Goal: Task Accomplishment & Management: Complete application form

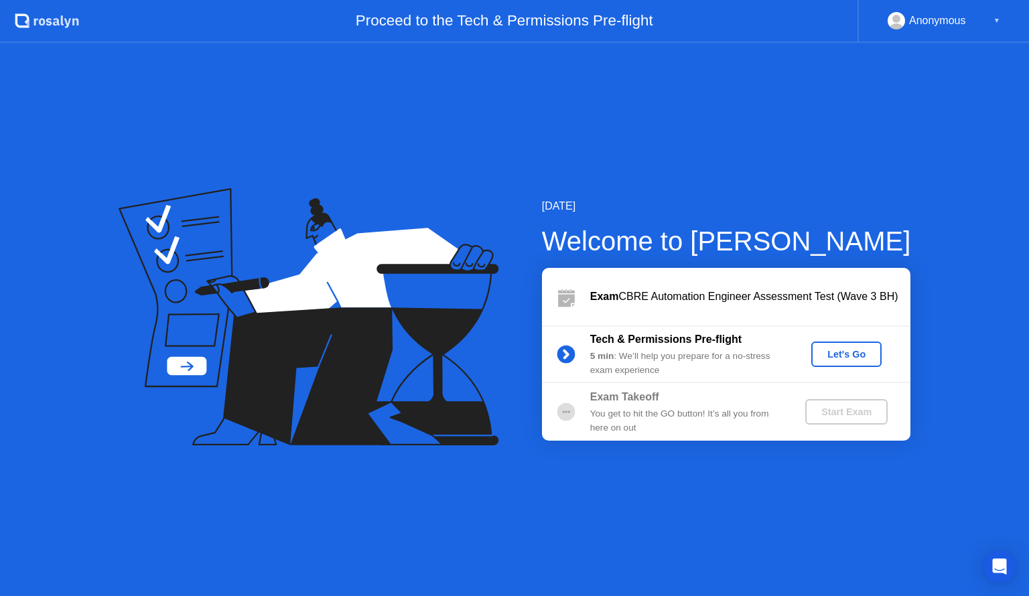
click at [843, 356] on div "Let's Go" at bounding box center [847, 354] width 60 height 11
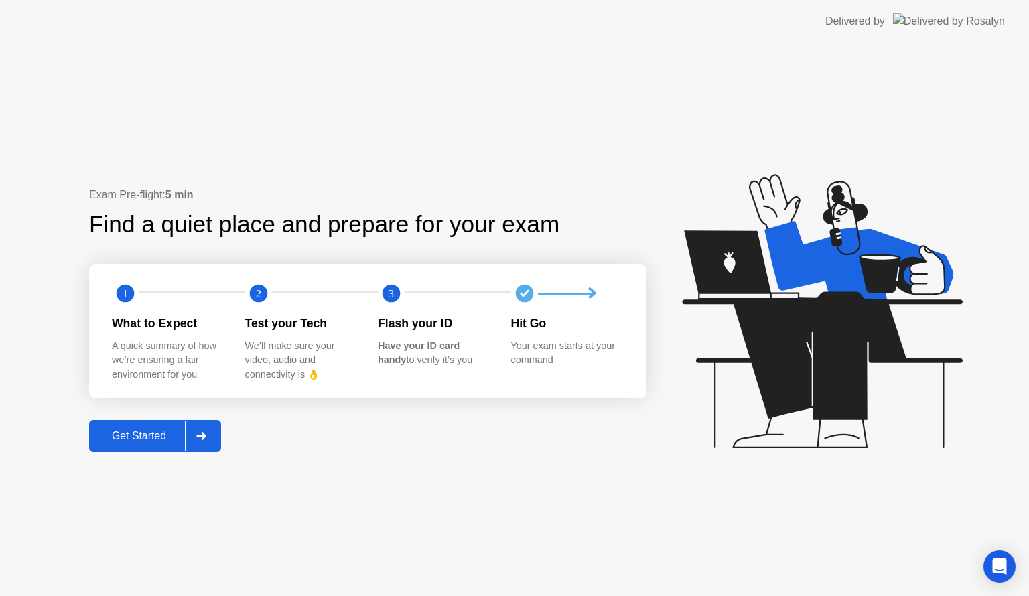
click at [228, 434] on div "Exam Pre-flight: 5 min Find a quiet place and prepare for your exam 1 2 3 What …" at bounding box center [367, 319] width 557 height 265
click at [215, 438] on div at bounding box center [201, 436] width 32 height 31
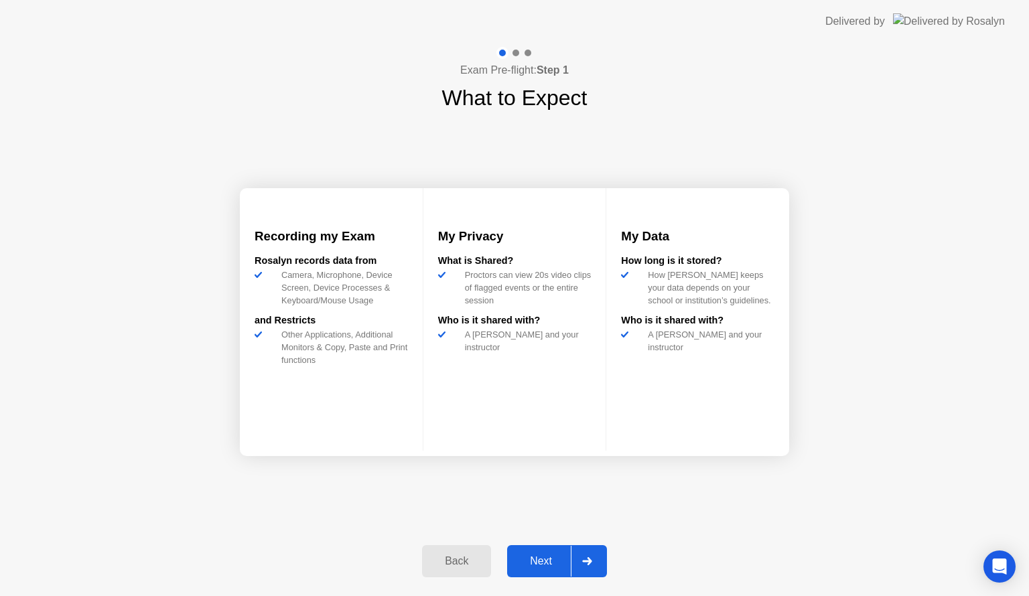
click at [561, 561] on div "Next" at bounding box center [541, 561] width 60 height 12
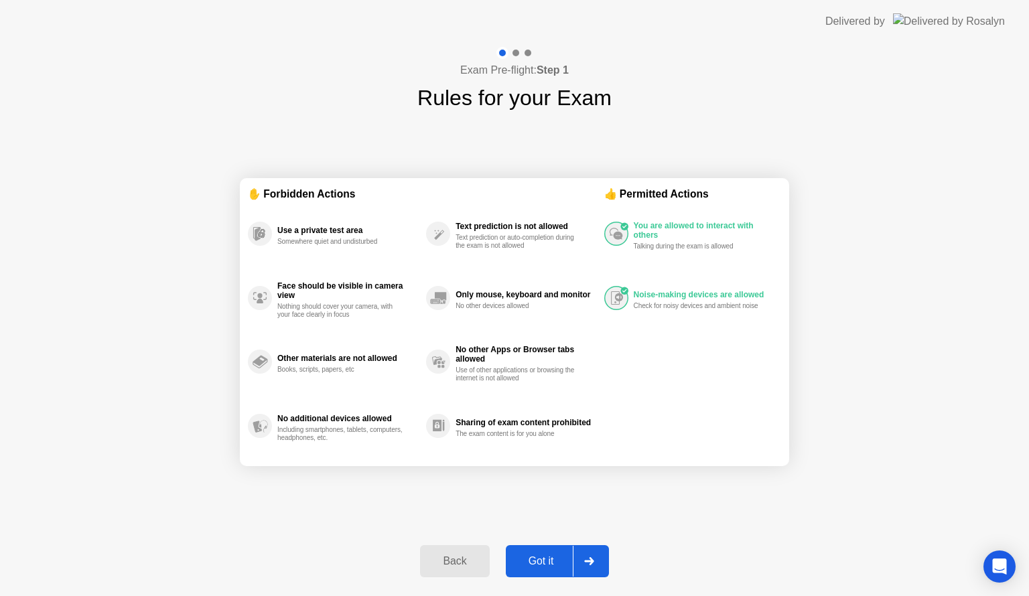
click at [562, 562] on div "Got it" at bounding box center [541, 561] width 63 height 12
select select "**********"
select select "*******"
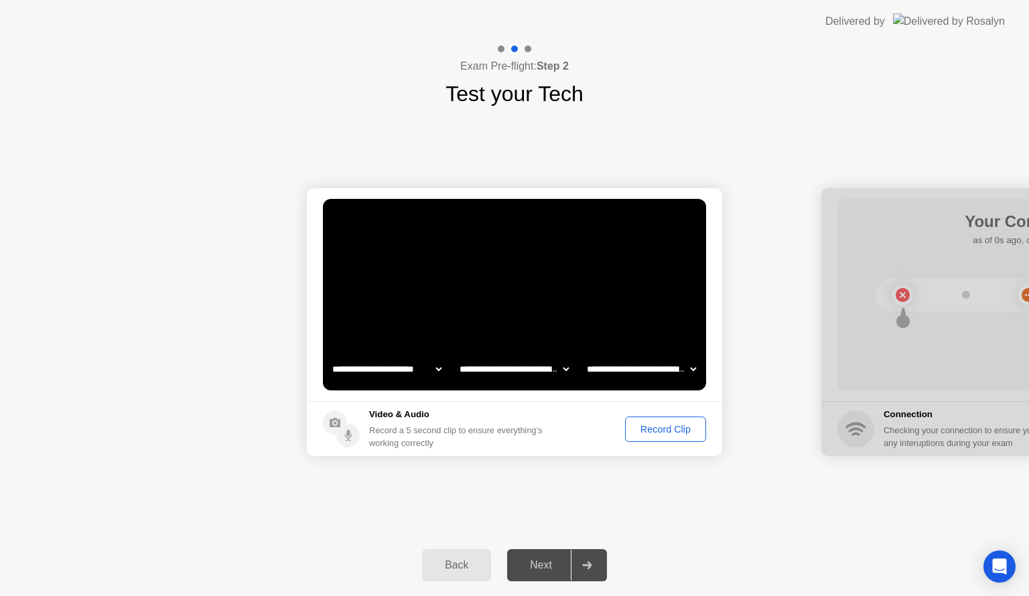
click at [671, 434] on div "Record Clip" at bounding box center [666, 429] width 72 height 11
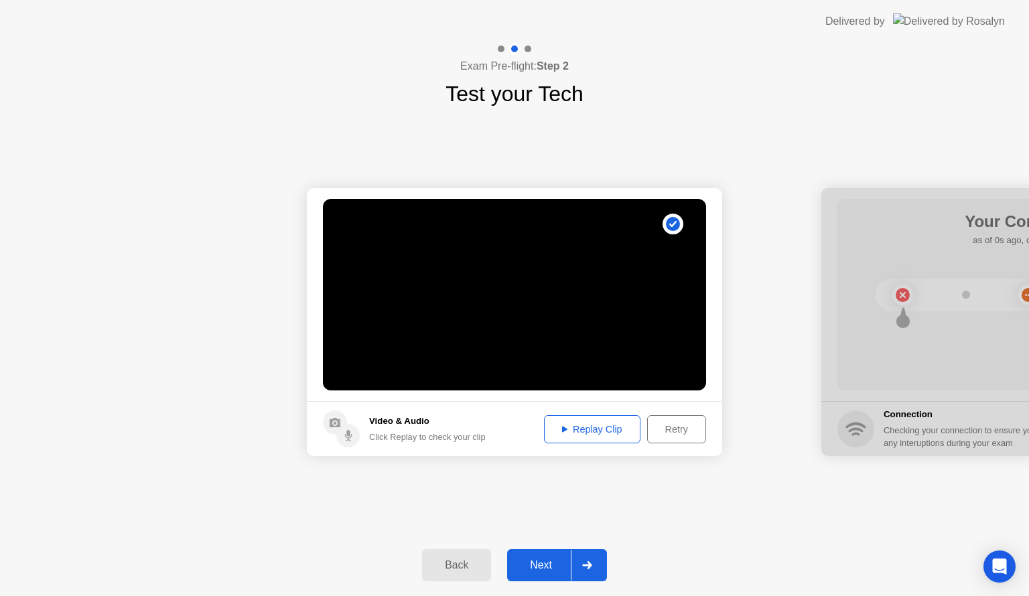
click at [535, 556] on button "Next" at bounding box center [557, 565] width 100 height 32
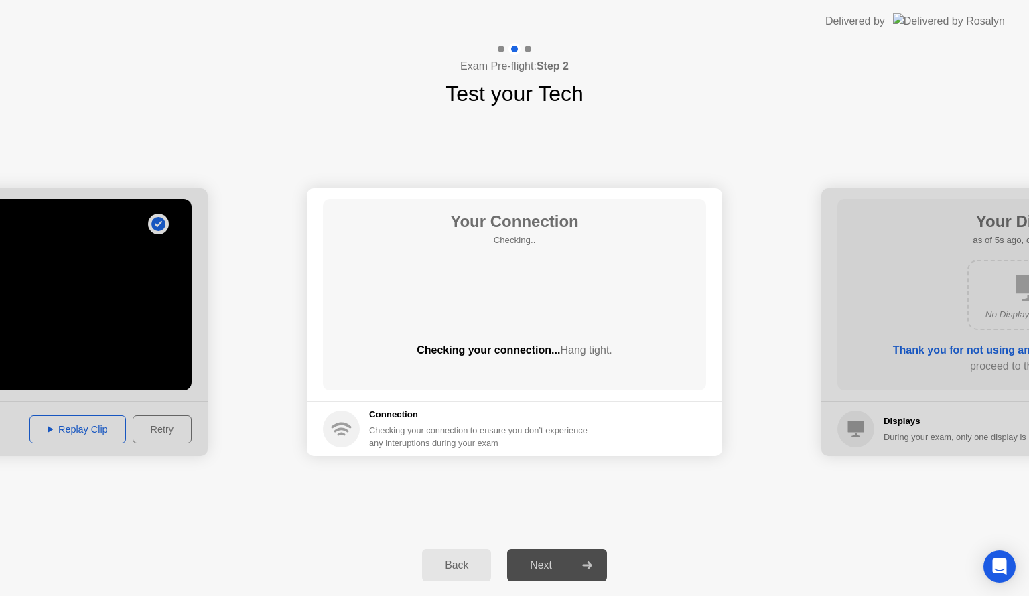
click at [548, 561] on div "Next" at bounding box center [541, 565] width 60 height 12
click at [539, 561] on div "Next" at bounding box center [541, 565] width 60 height 12
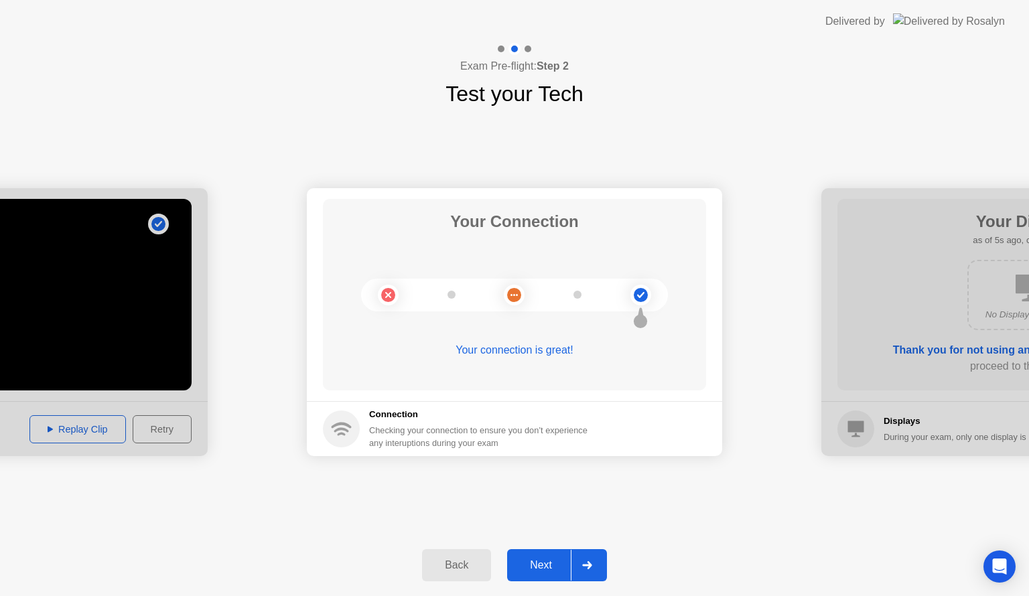
click at [557, 571] on div "Next" at bounding box center [541, 565] width 60 height 12
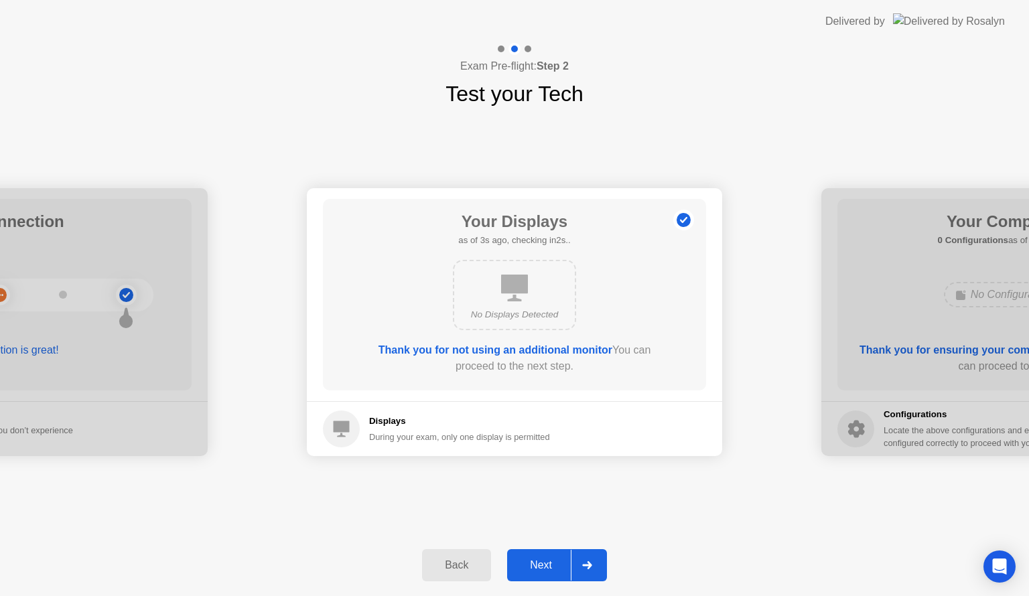
click at [543, 562] on div "Next" at bounding box center [541, 565] width 60 height 12
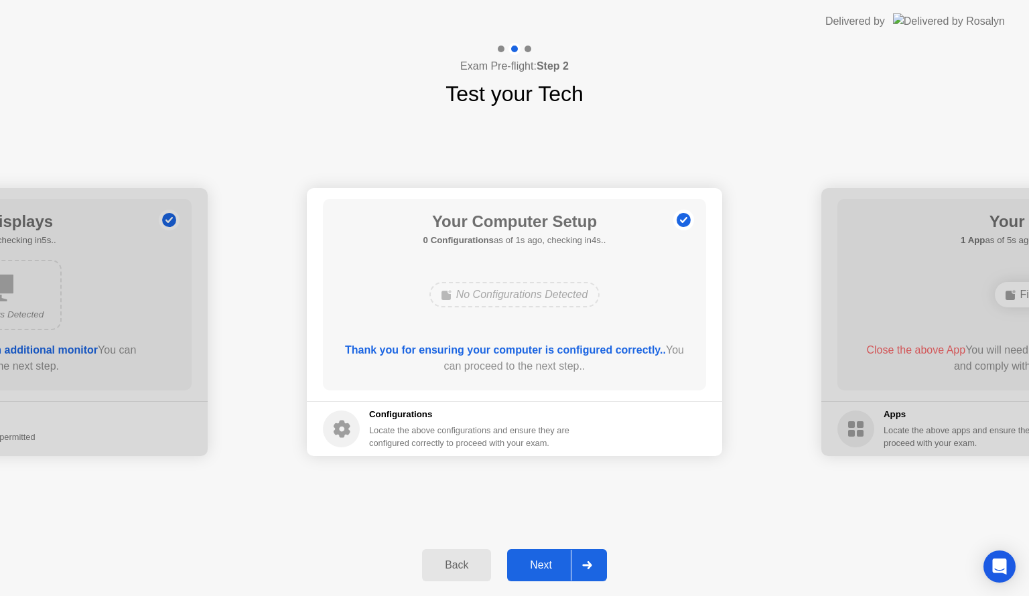
click at [543, 563] on div "Next" at bounding box center [541, 565] width 60 height 12
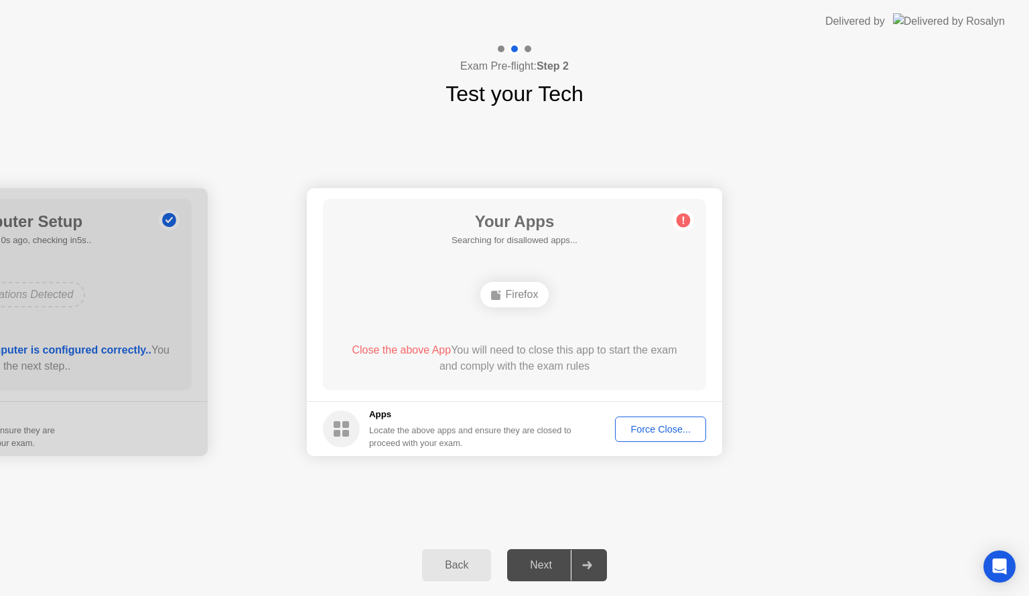
drag, startPoint x: 543, startPoint y: 563, endPoint x: 618, endPoint y: 450, distance: 135.3
click at [578, 515] on div "**********" at bounding box center [514, 319] width 1029 height 553
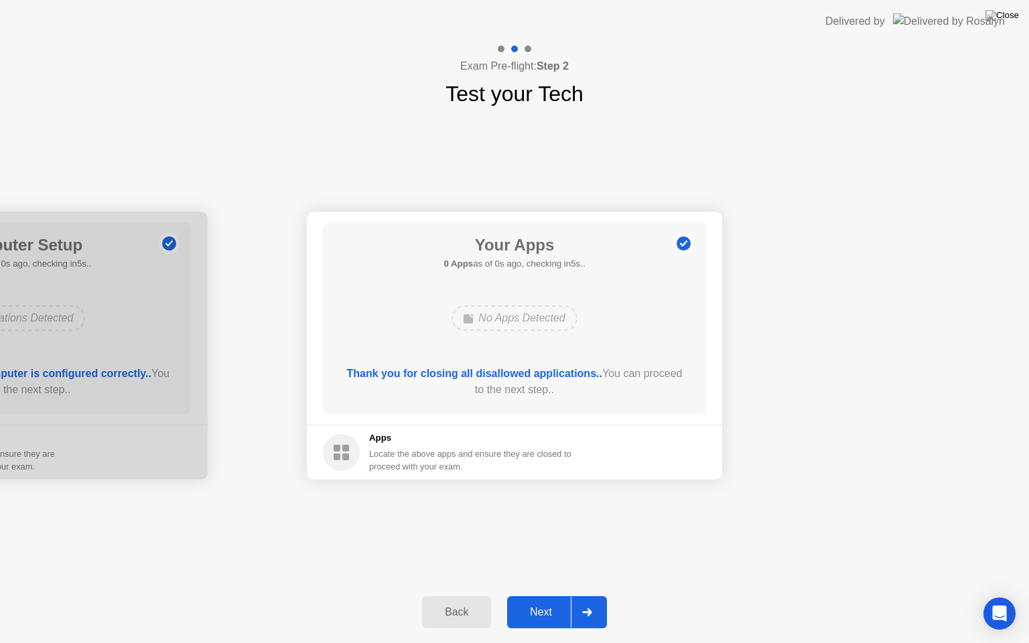
click at [634, 443] on footer "Apps Locate the above apps and ensure they are closed to proceed with your exam." at bounding box center [514, 452] width 415 height 55
click at [553, 596] on div "Next" at bounding box center [541, 612] width 60 height 12
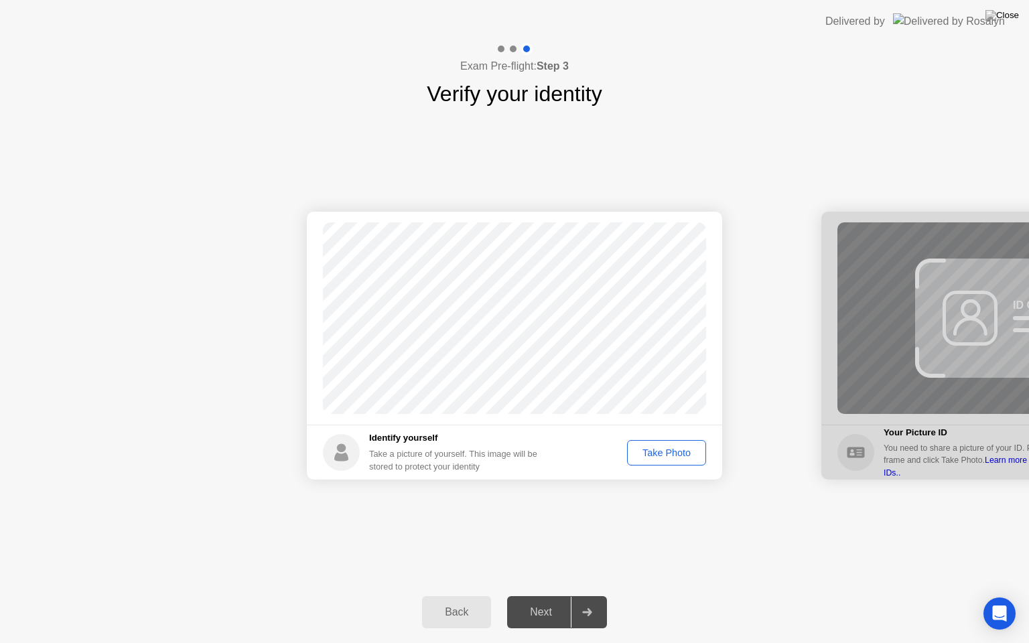
click at [557, 596] on div "Next" at bounding box center [541, 612] width 60 height 12
click at [689, 458] on div "Take Photo" at bounding box center [667, 453] width 70 height 11
click at [543, 596] on div "Next" at bounding box center [541, 612] width 60 height 12
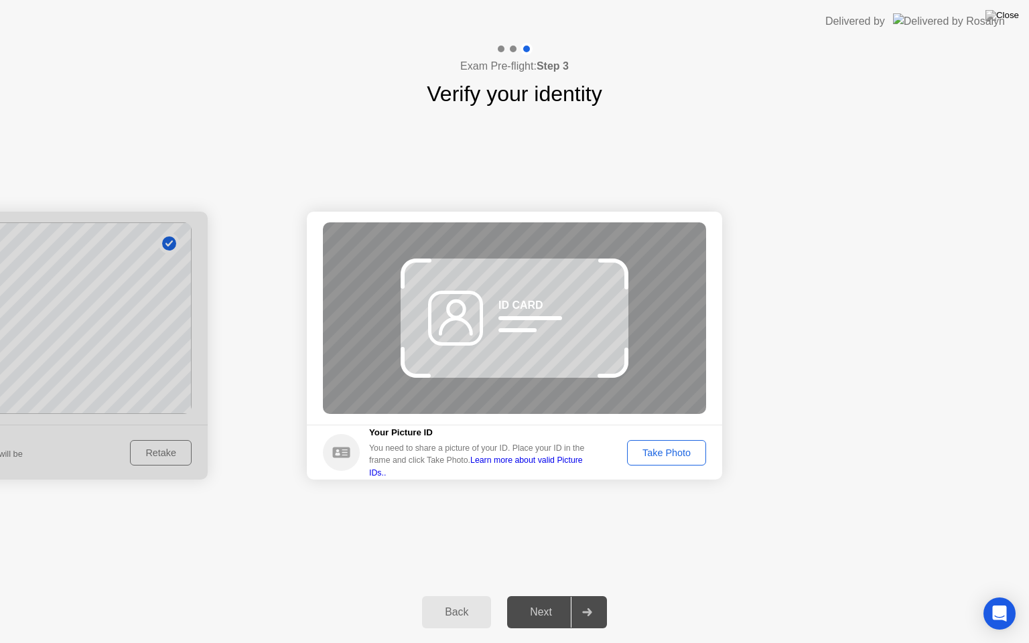
click at [648, 443] on button "Take Photo" at bounding box center [666, 452] width 79 height 25
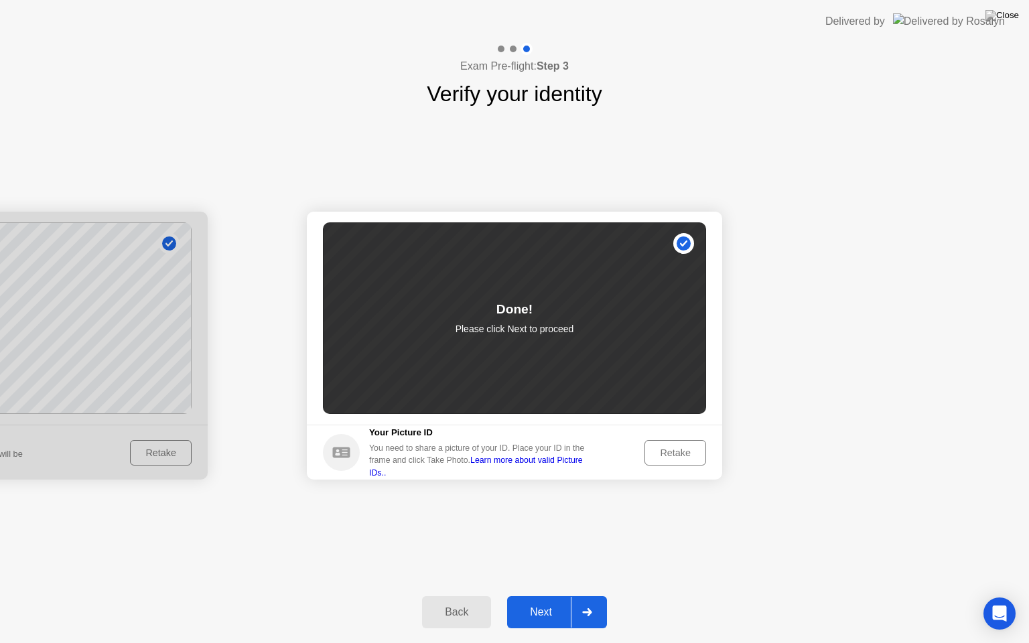
click at [539, 596] on div "Next" at bounding box center [541, 612] width 60 height 12
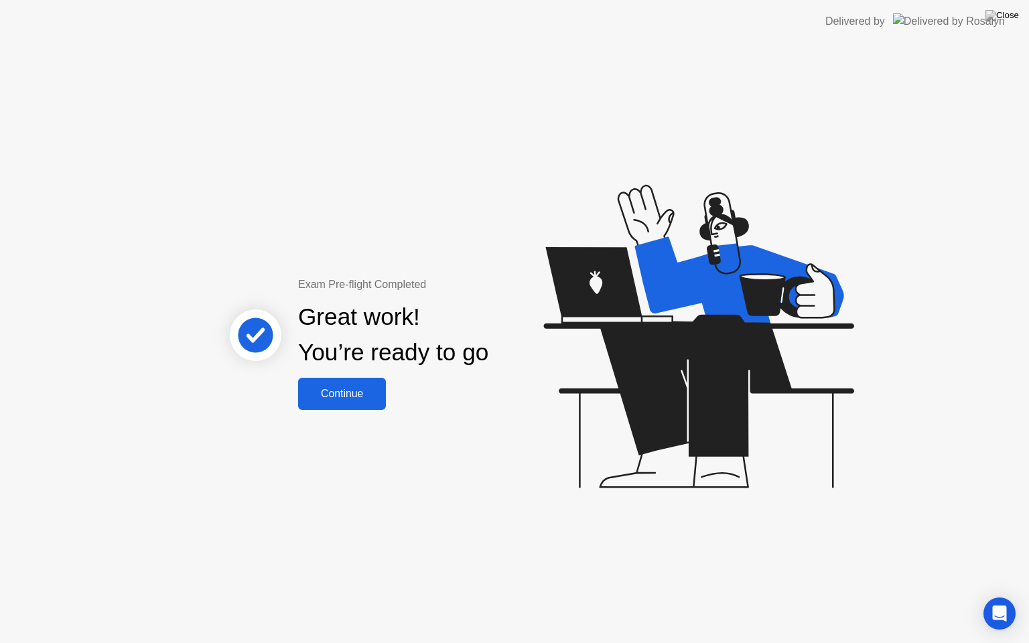
click at [364, 399] on div "Continue" at bounding box center [342, 394] width 80 height 12
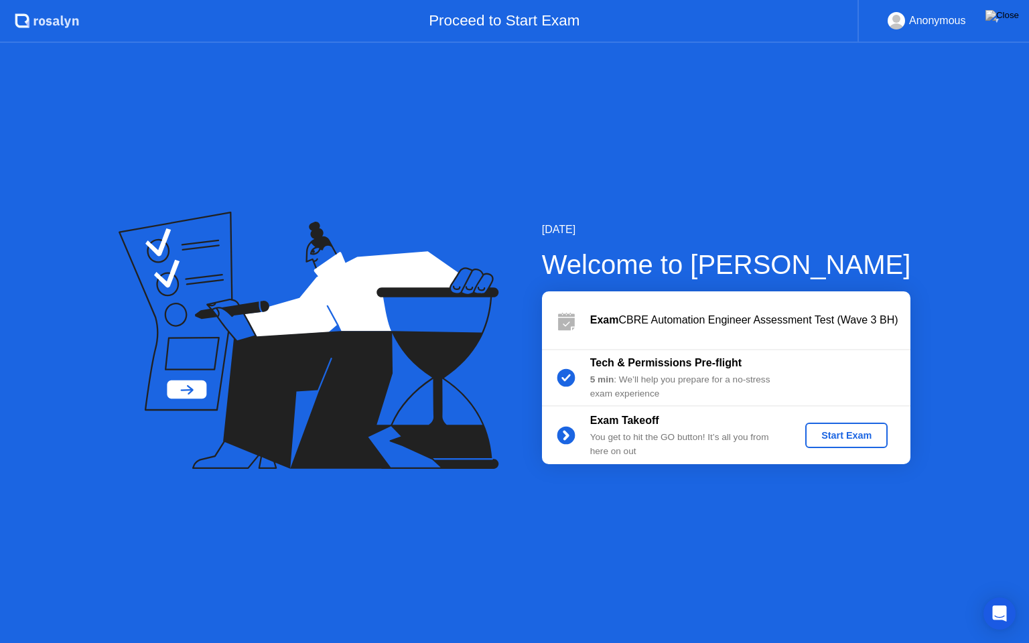
click at [835, 436] on div "Start Exam" at bounding box center [847, 435] width 72 height 11
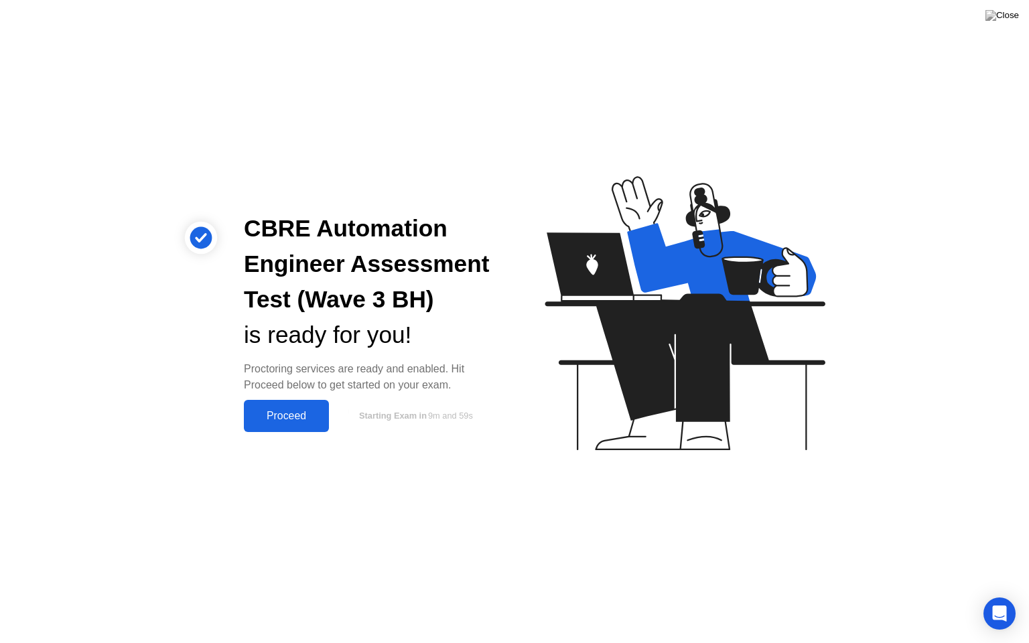
click at [301, 413] on div "Proceed" at bounding box center [286, 416] width 77 height 12
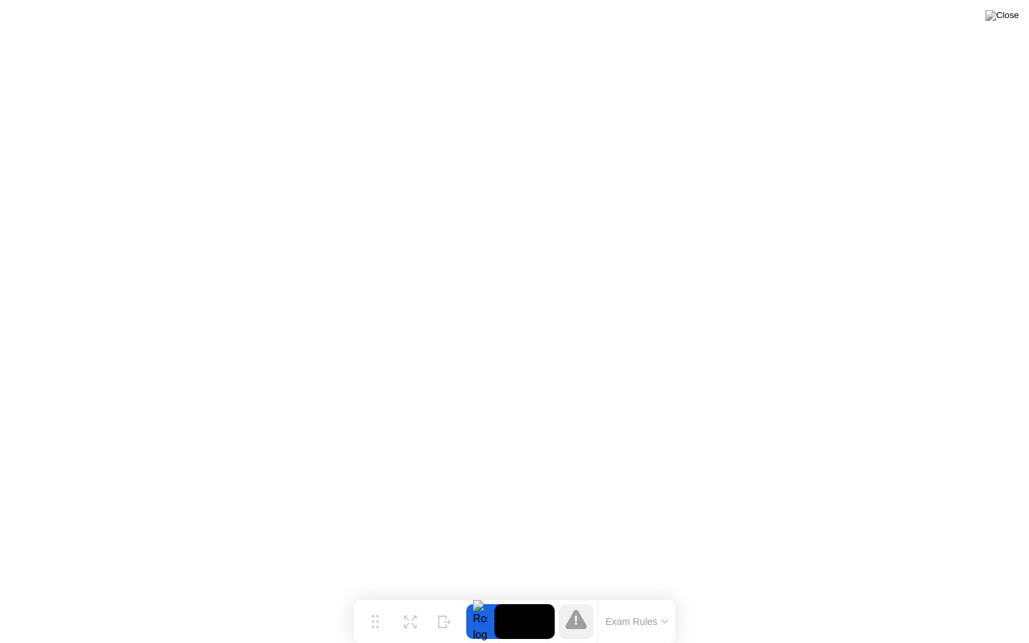
drag, startPoint x: 634, startPoint y: 623, endPoint x: 576, endPoint y: 622, distance: 57.6
click at [578, 596] on div "Exam Rules" at bounding box center [615, 621] width 121 height 43
click at [576, 596] on icon at bounding box center [576, 620] width 2 height 9
click at [658, 596] on button "Exam Rules" at bounding box center [637, 622] width 71 height 12
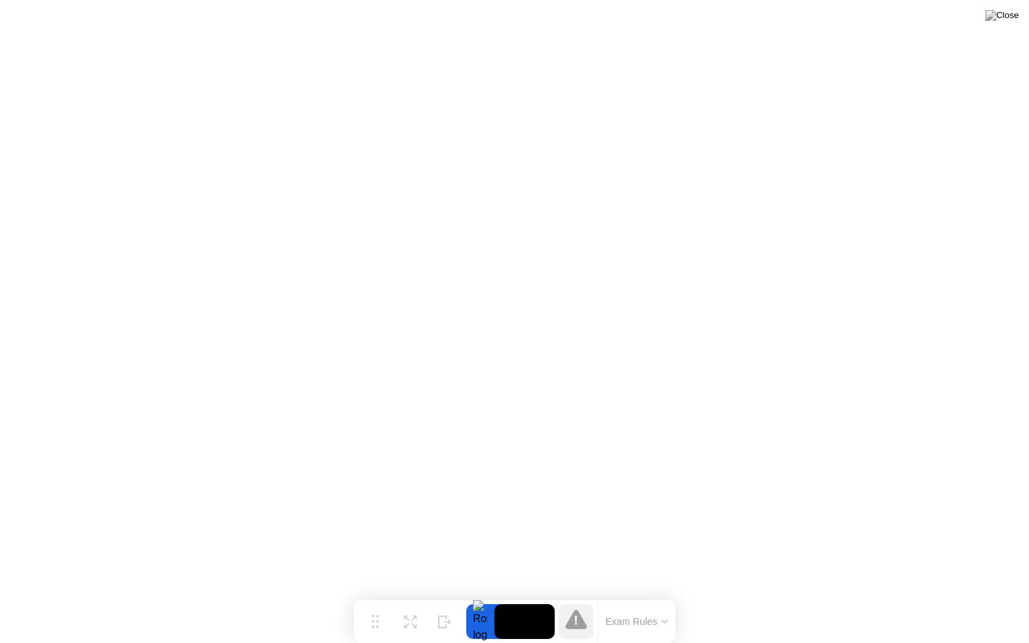
click at [488, 596] on div at bounding box center [480, 621] width 28 height 35
click at [484, 596] on div at bounding box center [480, 621] width 28 height 35
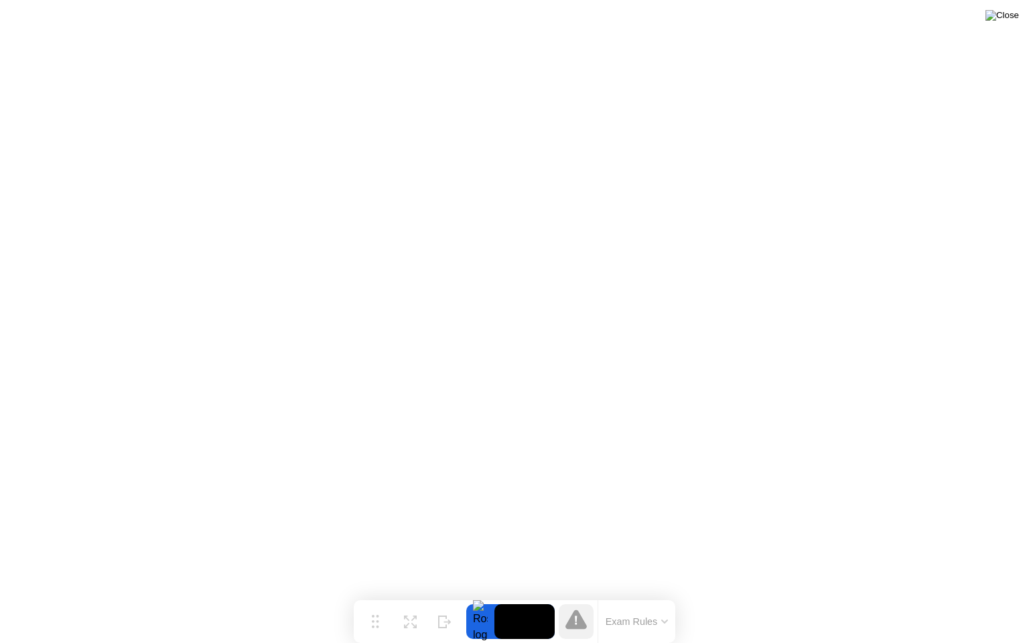
click at [1014, 15] on img at bounding box center [1001, 15] width 33 height 11
click at [636, 596] on button "Exam Rules" at bounding box center [637, 622] width 71 height 12
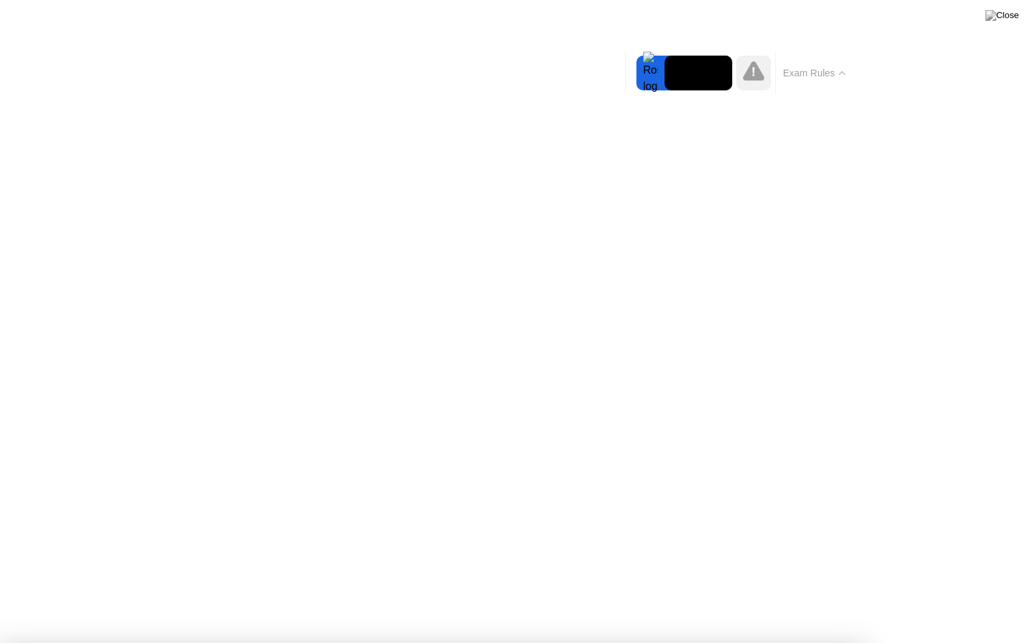
click at [837, 76] on button "Exam Rules" at bounding box center [814, 73] width 71 height 12
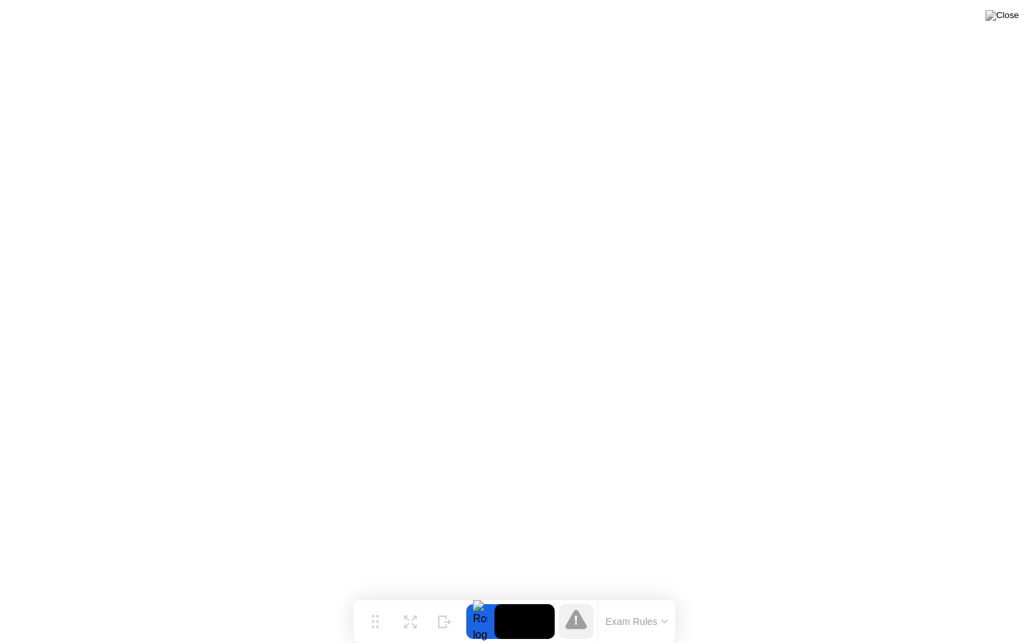
click at [674, 596] on div "Exam Rules" at bounding box center [637, 621] width 78 height 43
click at [667, 596] on icon at bounding box center [664, 622] width 7 height 4
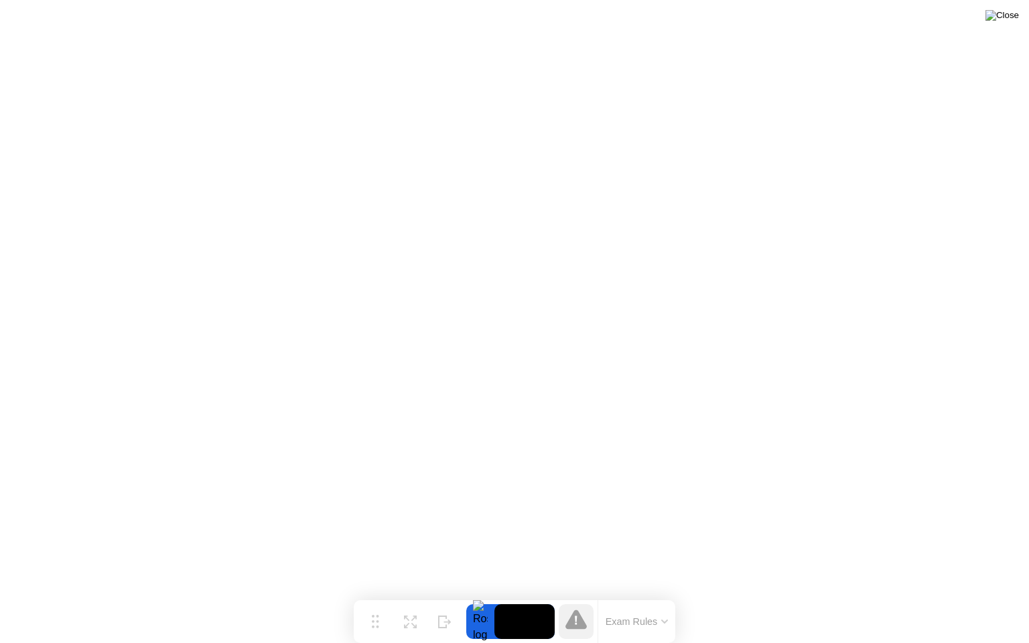
click at [1014, 19] on img at bounding box center [1001, 15] width 33 height 11
click at [1010, 17] on img at bounding box center [1001, 15] width 33 height 11
